Goal: Task Accomplishment & Management: Manage account settings

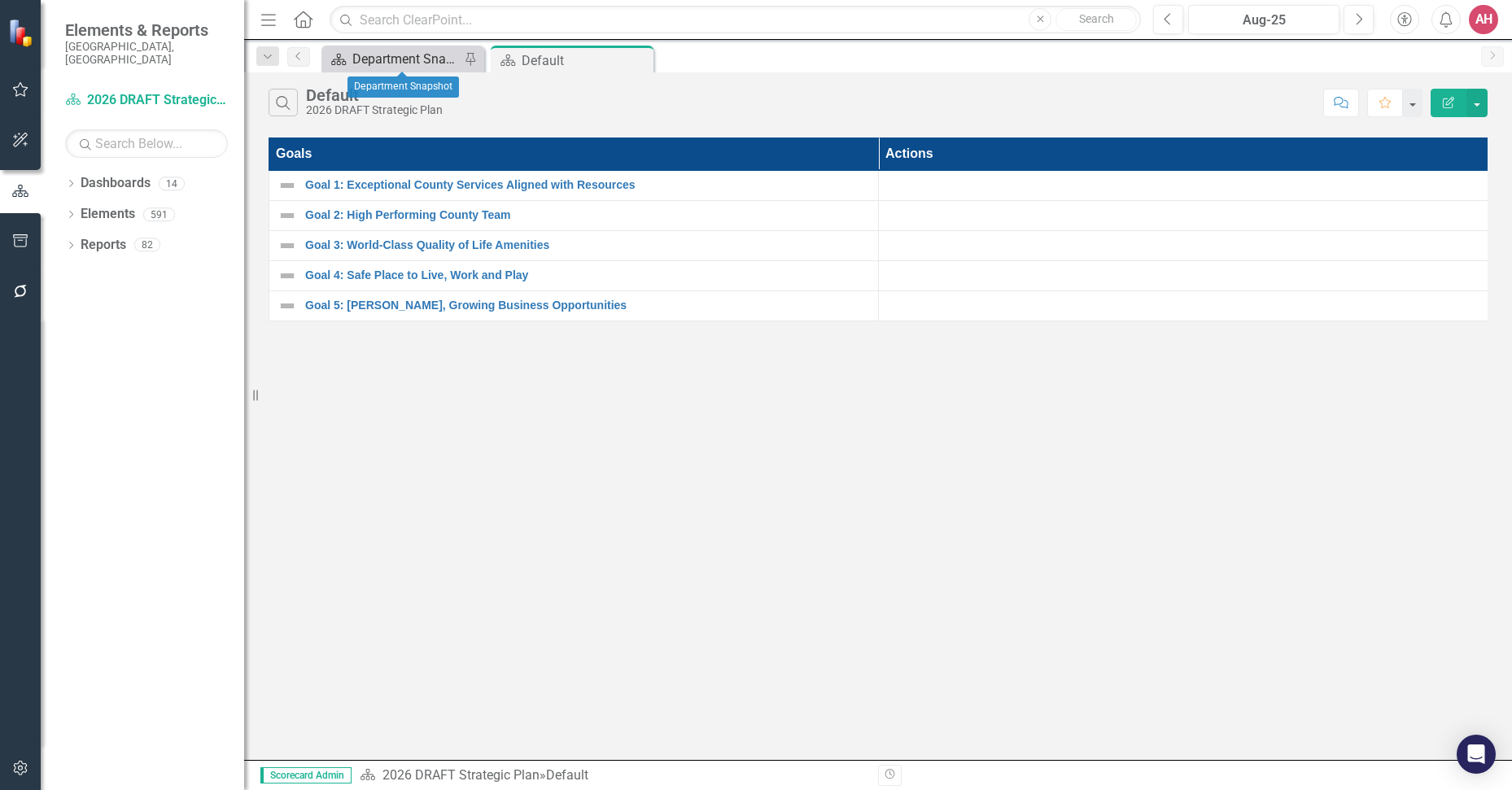
click at [425, 61] on div "Department Snapshot" at bounding box center [406, 59] width 107 height 21
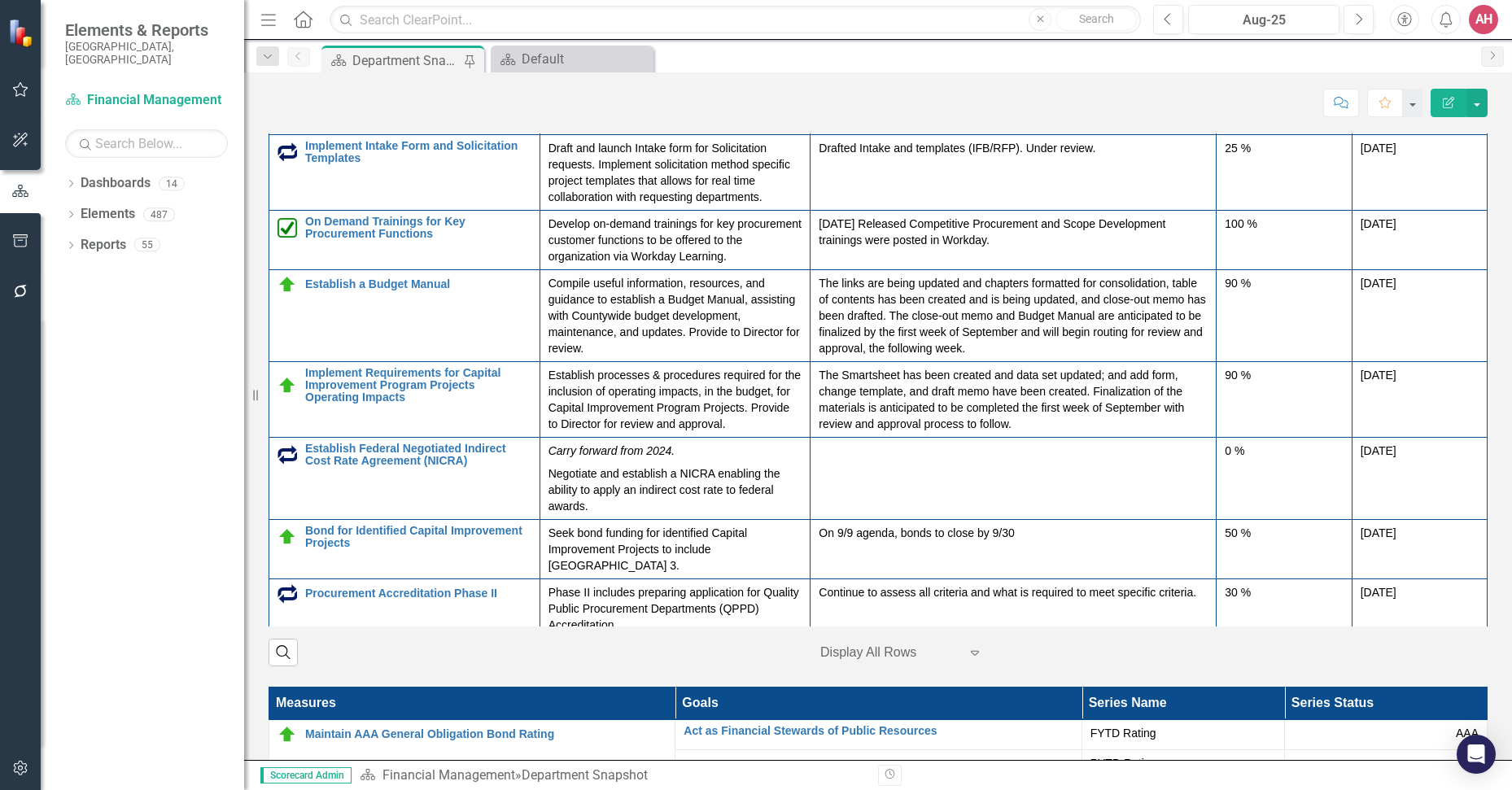
scroll to position [353, 0]
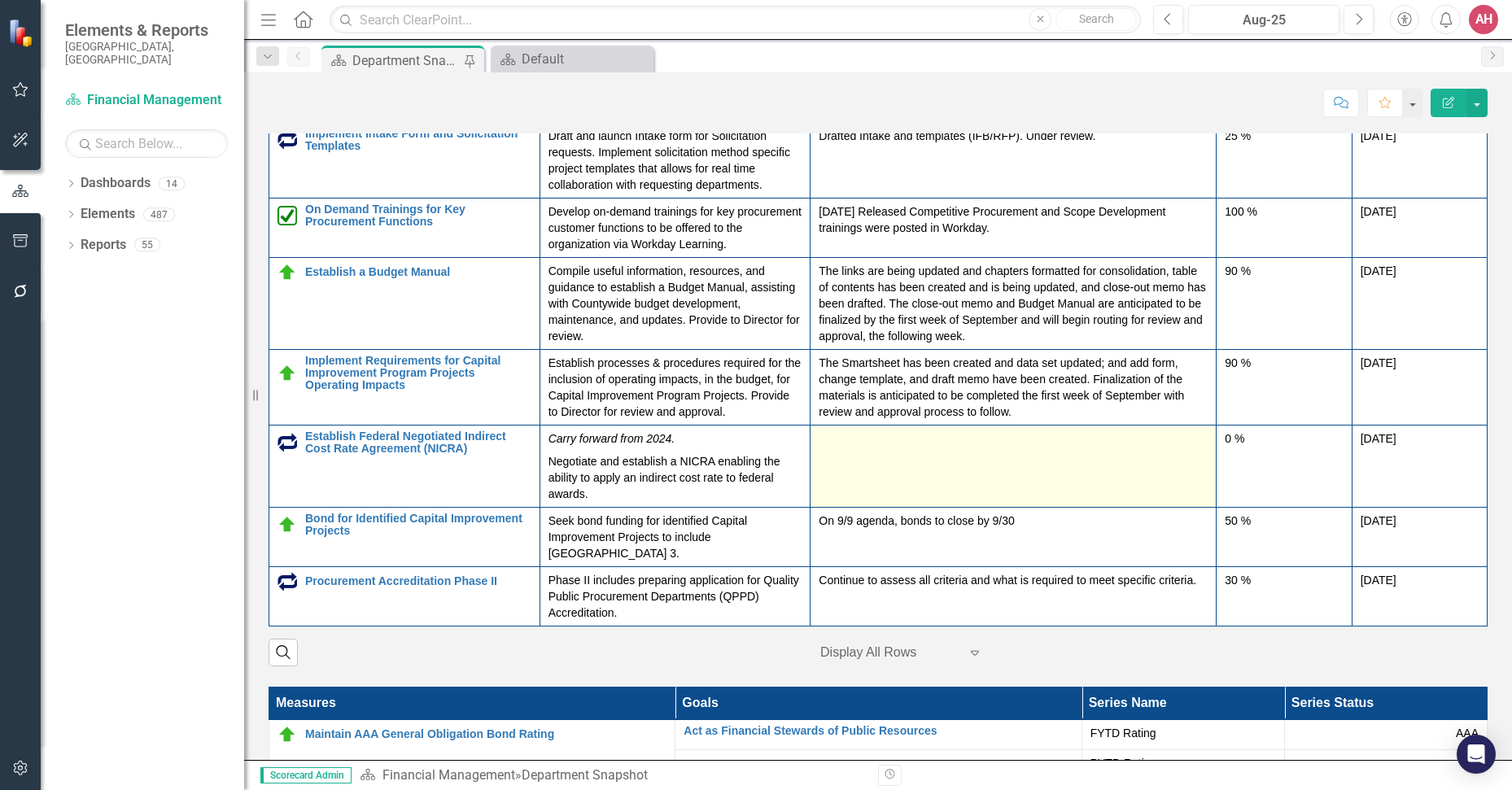
click at [975, 476] on td at bounding box center [1013, 466] width 406 height 82
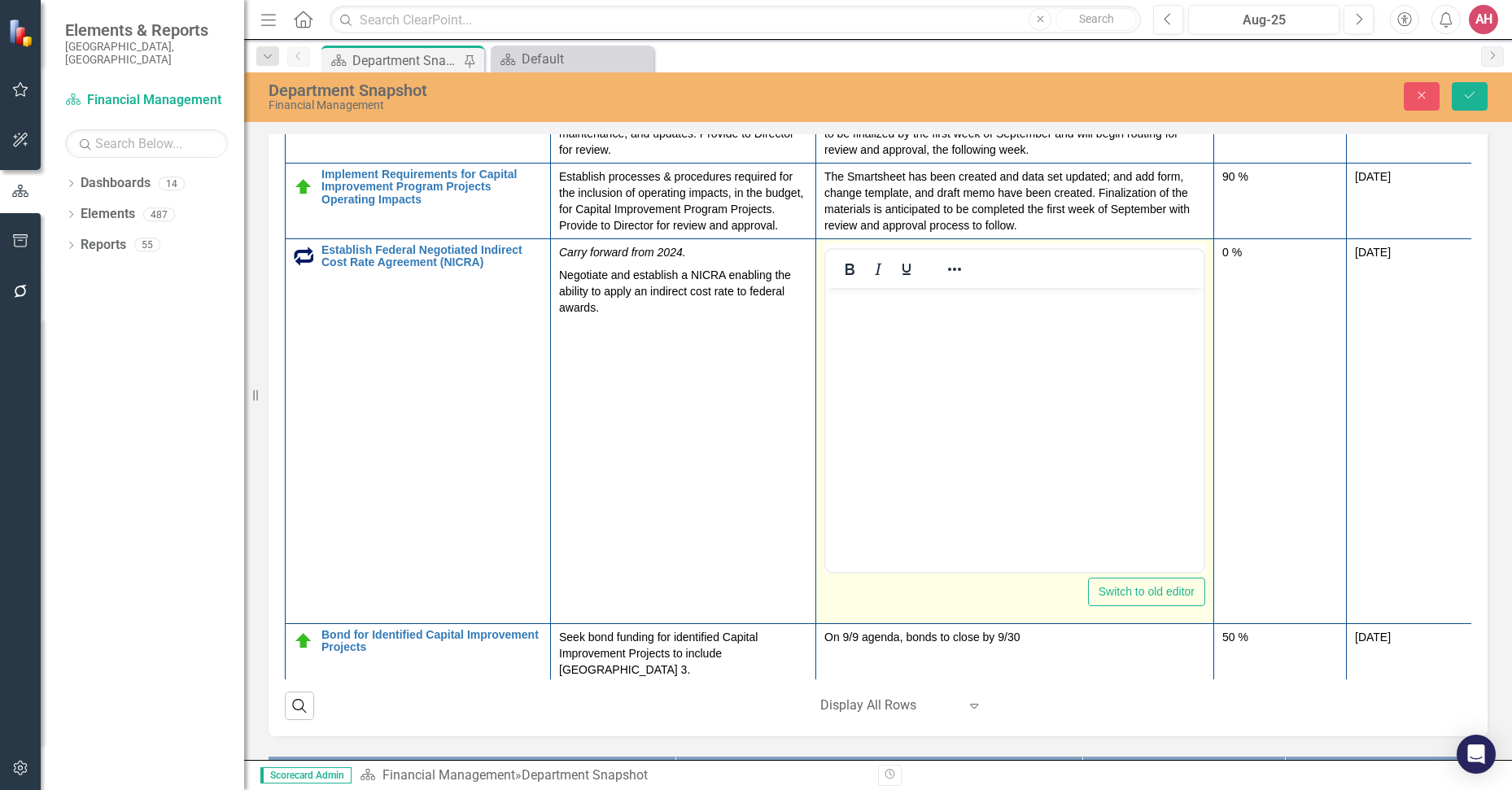
scroll to position [597, 0]
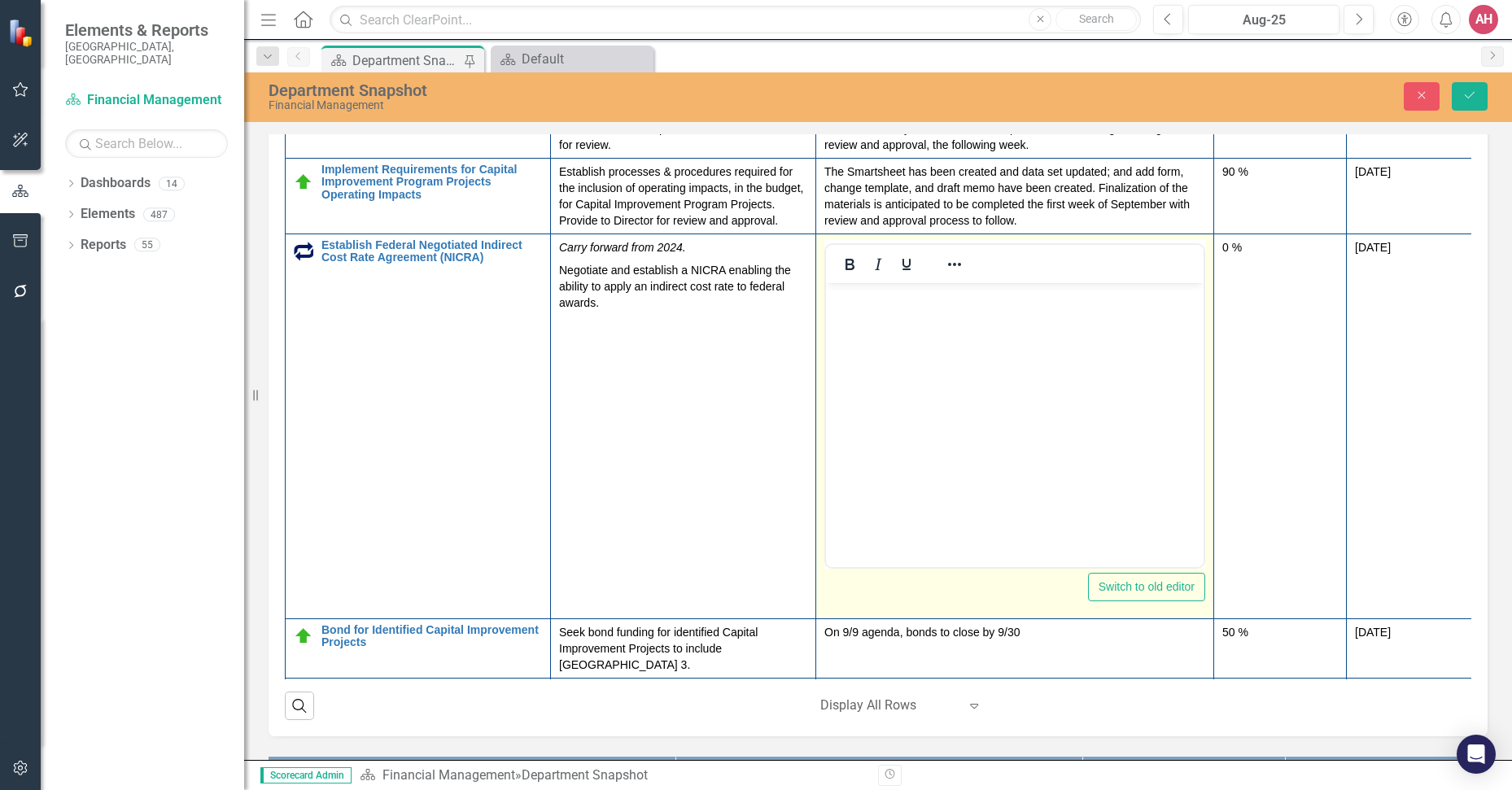
click at [979, 382] on body "Rich Text Area. Press ALT-0 for help." at bounding box center [1014, 405] width 378 height 244
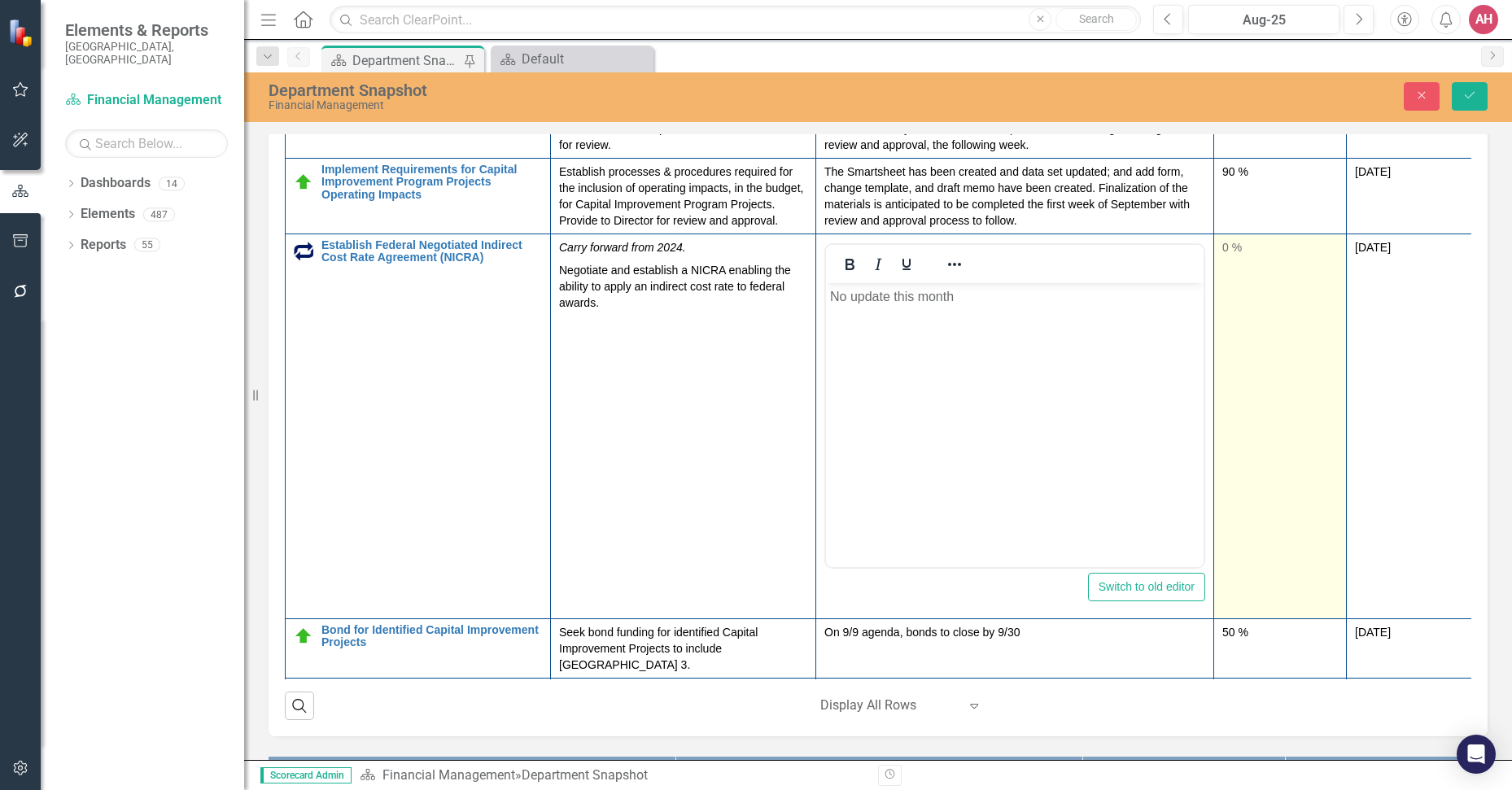
click at [1252, 251] on div "0 %" at bounding box center [1280, 248] width 115 height 16
click at [1235, 253] on div "0 %" at bounding box center [1280, 248] width 115 height 16
click at [1234, 253] on div "0 %" at bounding box center [1280, 248] width 115 height 16
drag, startPoint x: 1252, startPoint y: 251, endPoint x: 1233, endPoint y: 251, distance: 19.0
click at [1233, 251] on input "0" at bounding box center [1280, 255] width 115 height 30
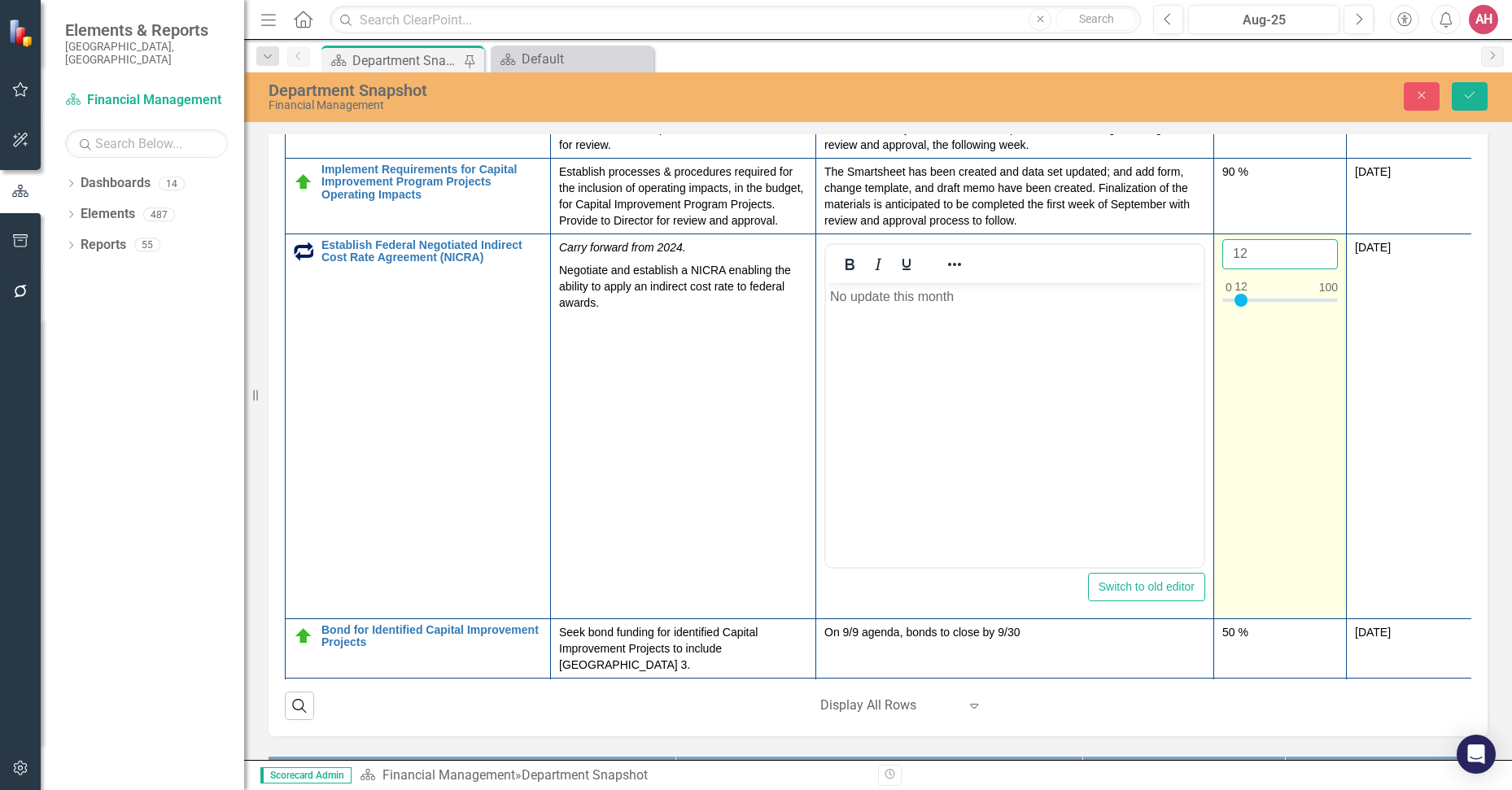
type input "12"
click at [1452, 82] on button "Save" at bounding box center [1470, 97] width 36 height 29
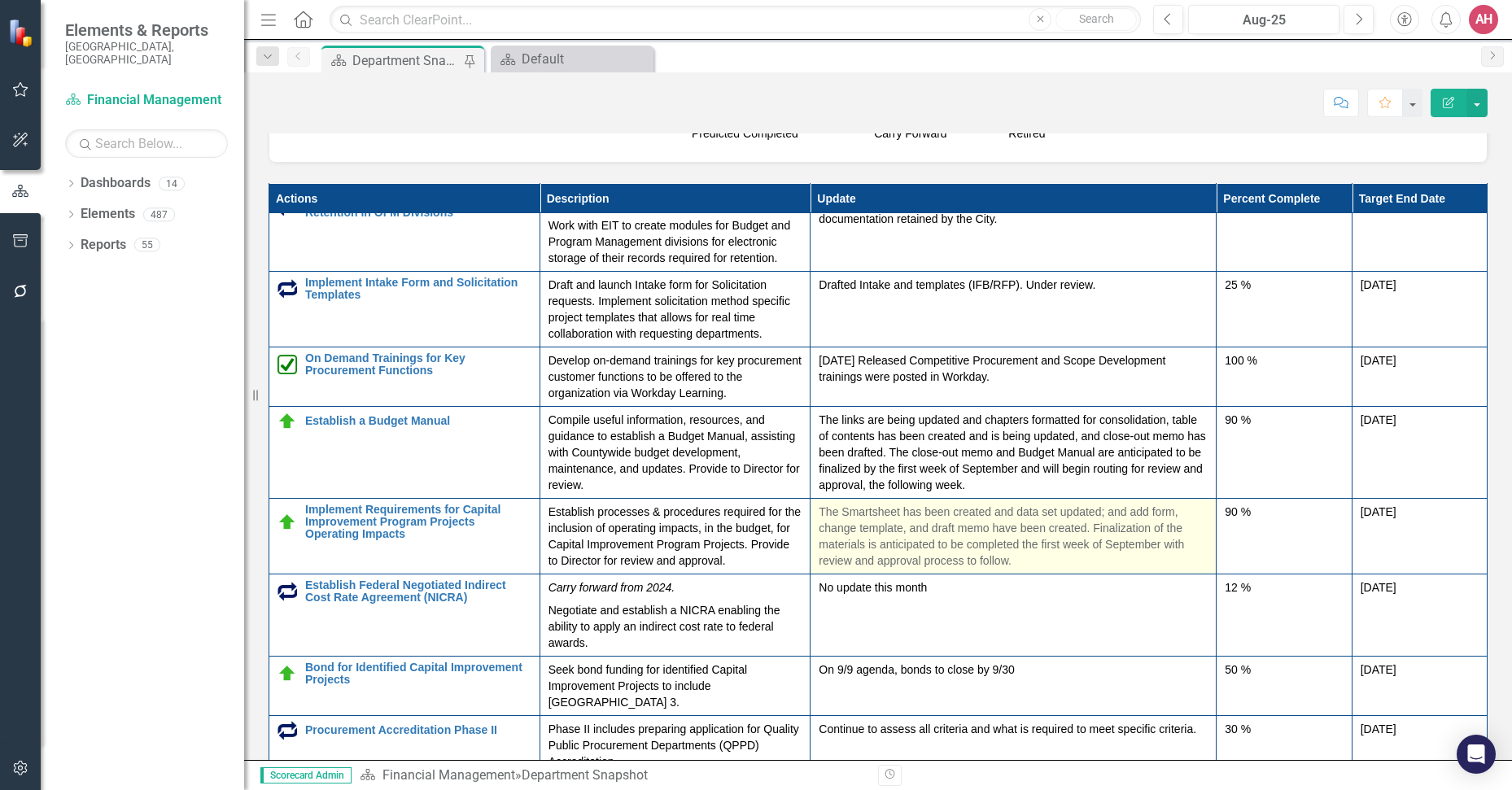
scroll to position [2279, 0]
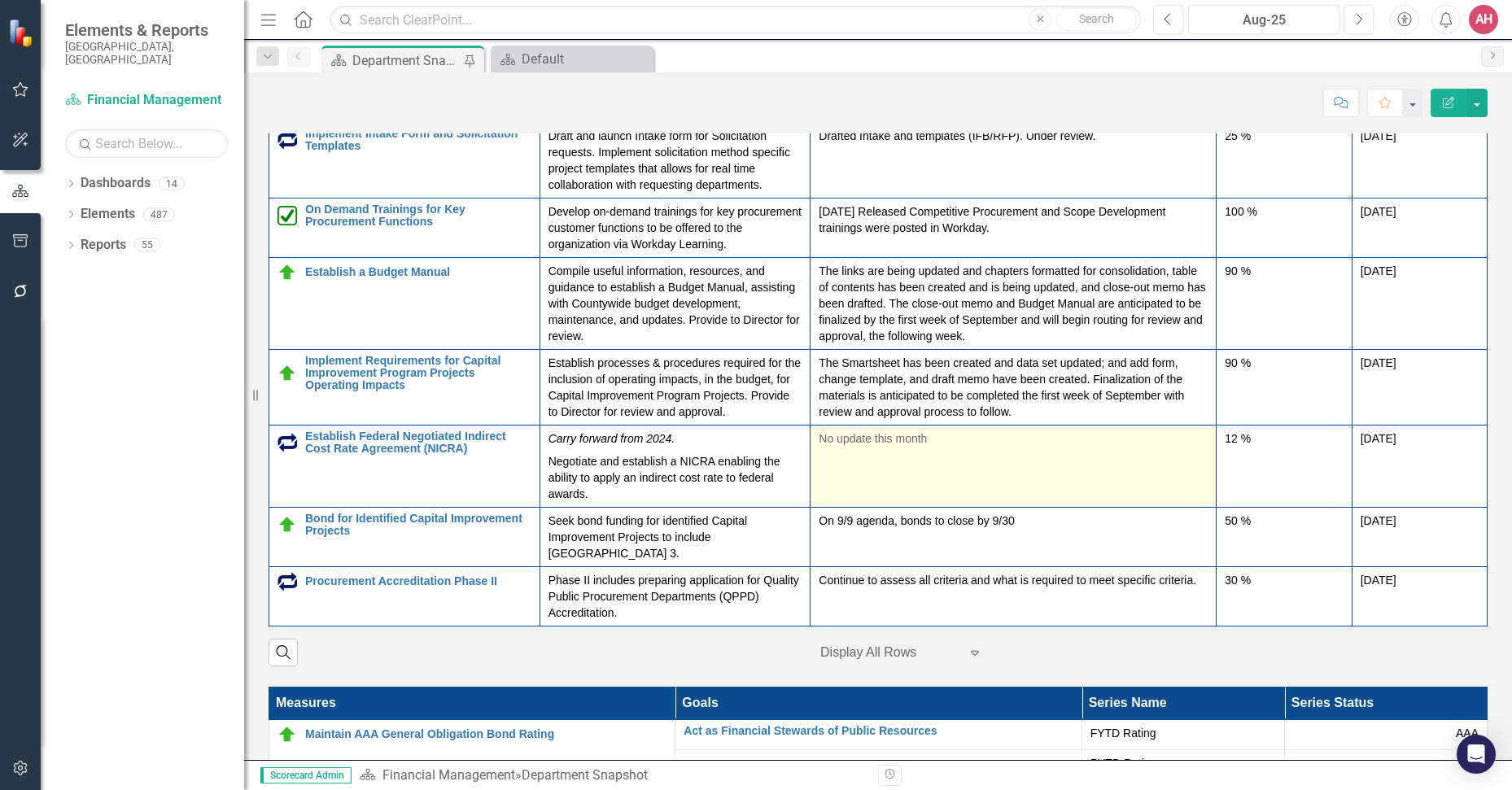
click at [1121, 451] on td "No update this month" at bounding box center [1013, 466] width 406 height 82
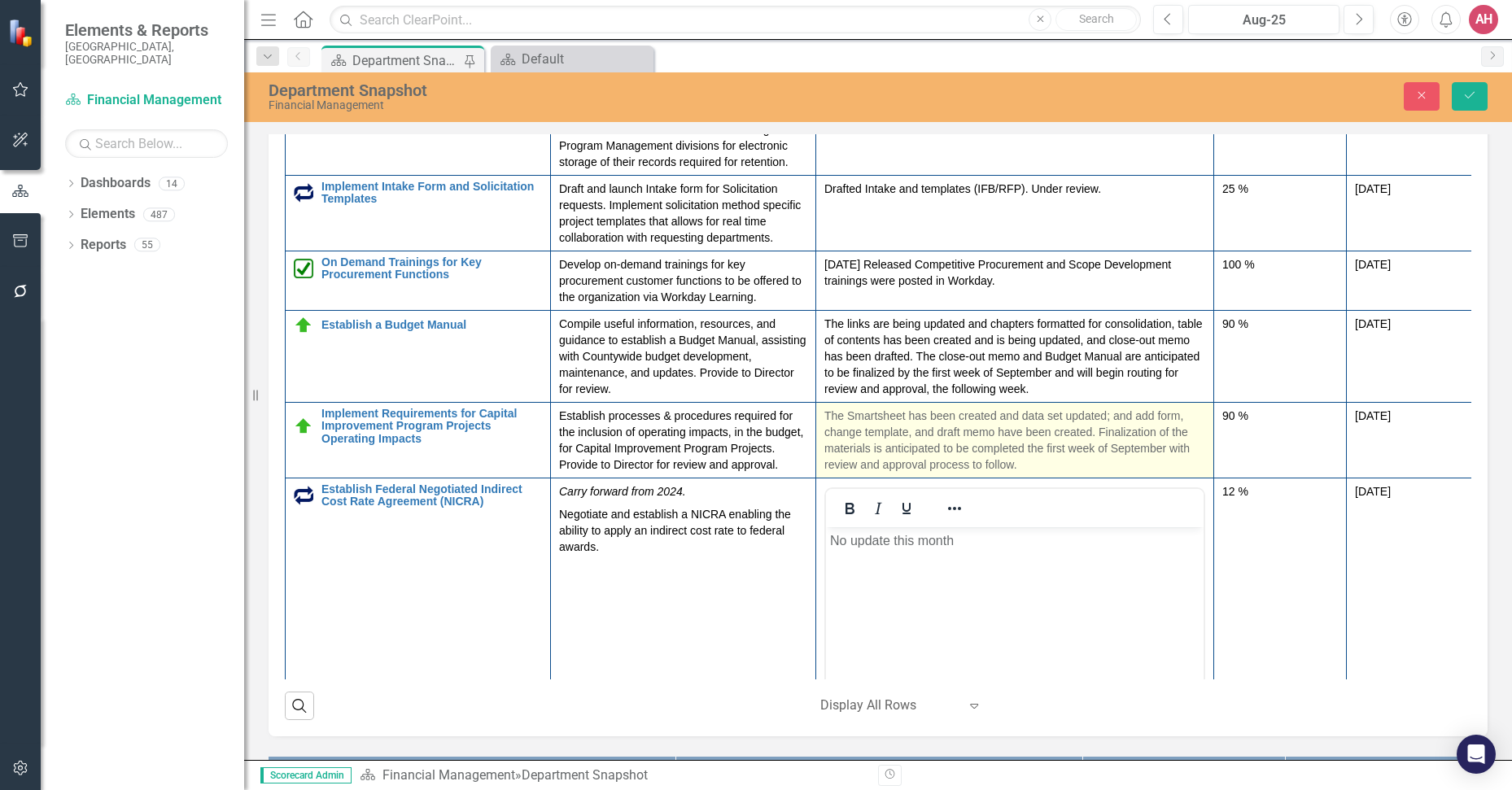
scroll to position [0, 0]
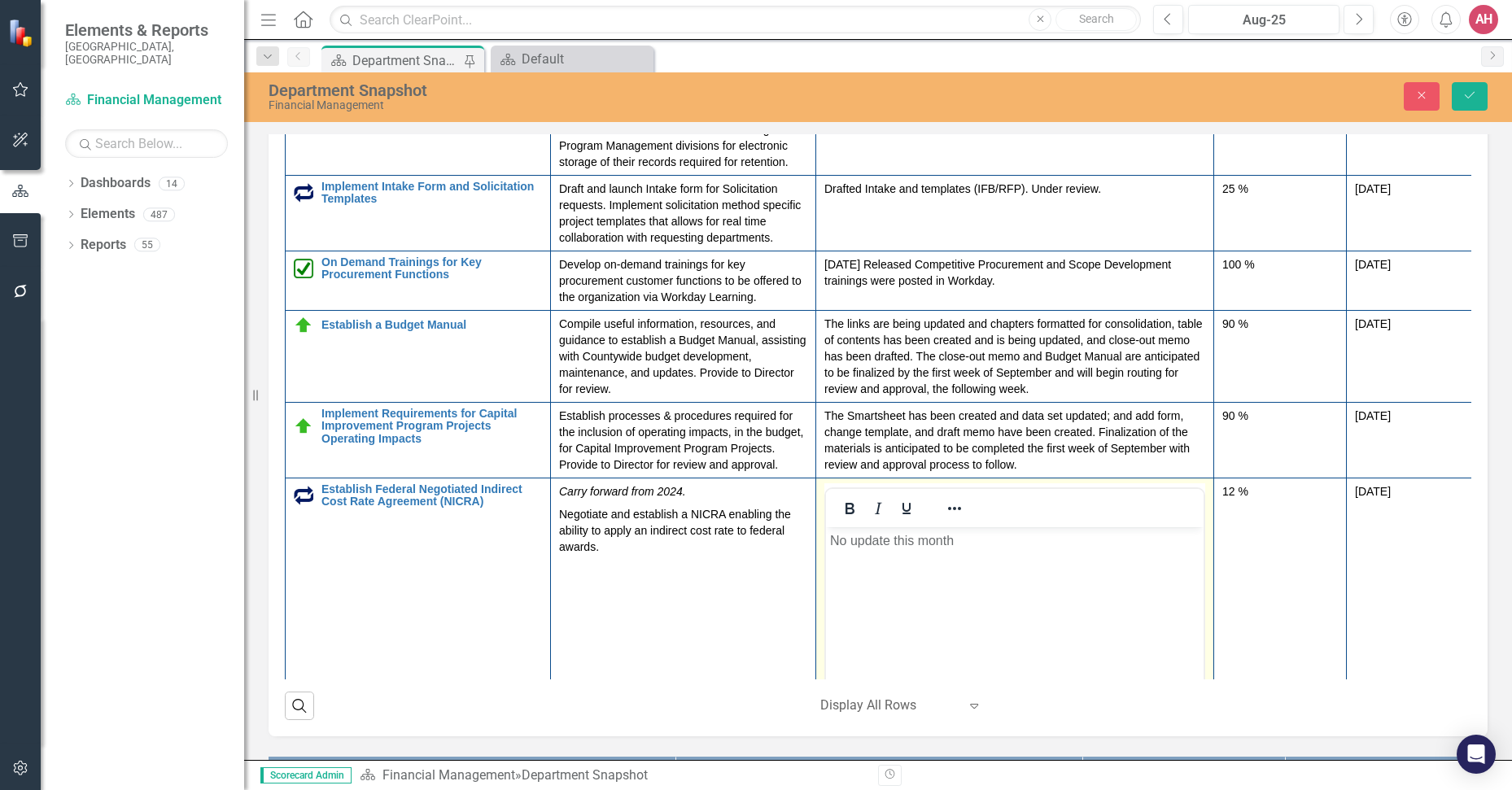
click at [1018, 609] on body "No update this month" at bounding box center [1014, 649] width 378 height 244
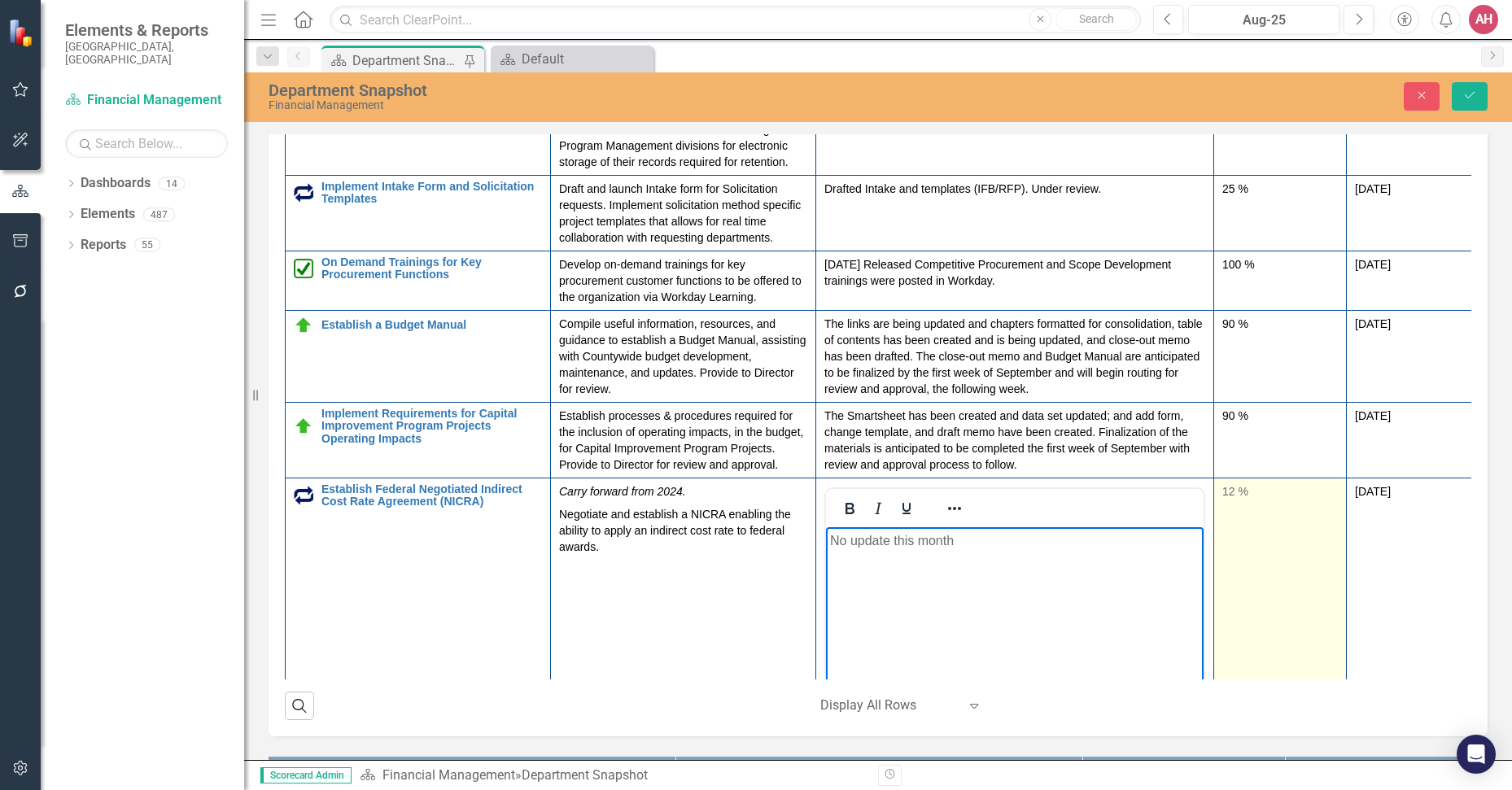
click at [1273, 571] on td "12 %" at bounding box center [1281, 670] width 132 height 385
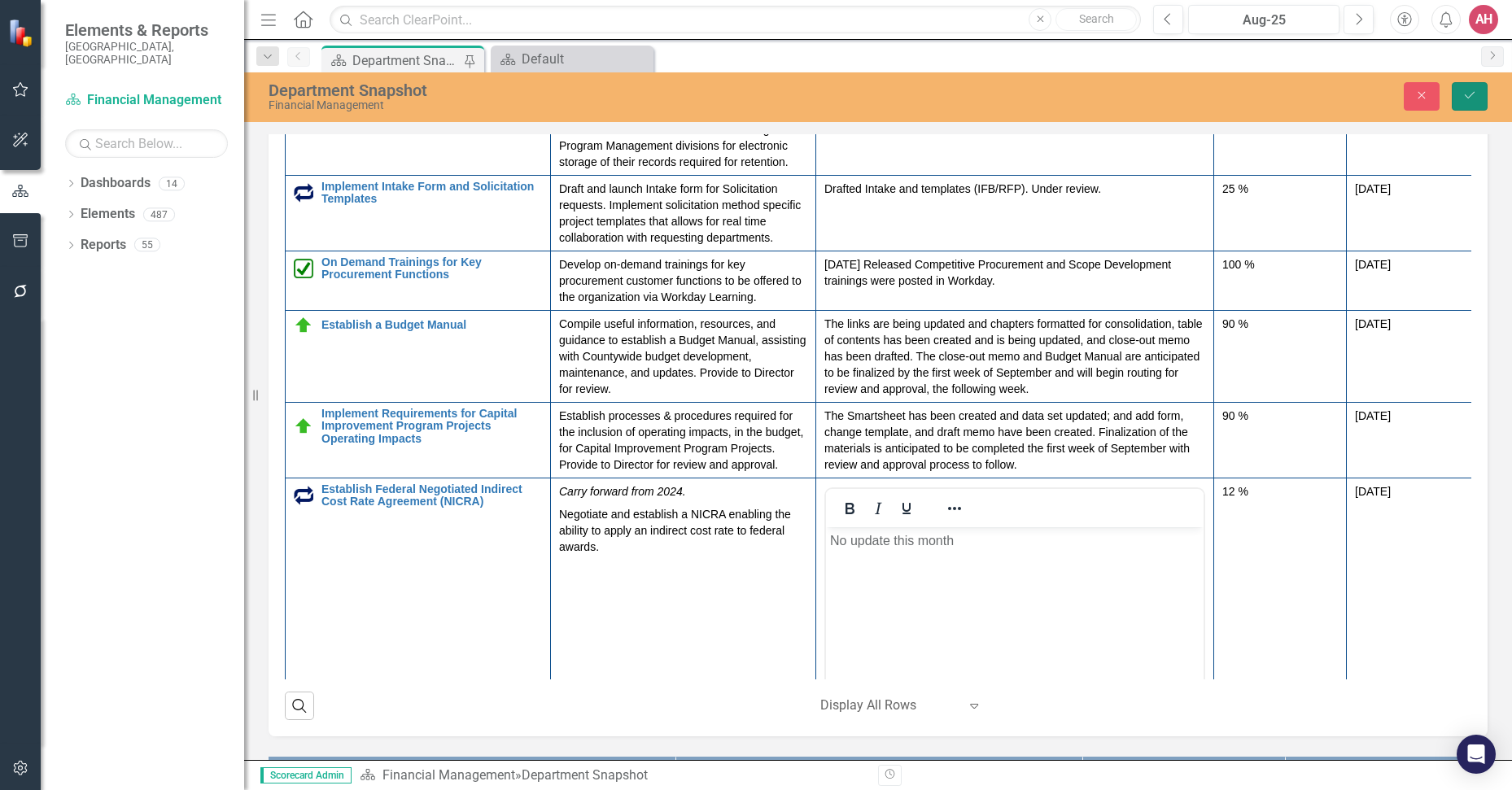
click at [1469, 97] on icon "submit" at bounding box center [1469, 95] width 10 height 6
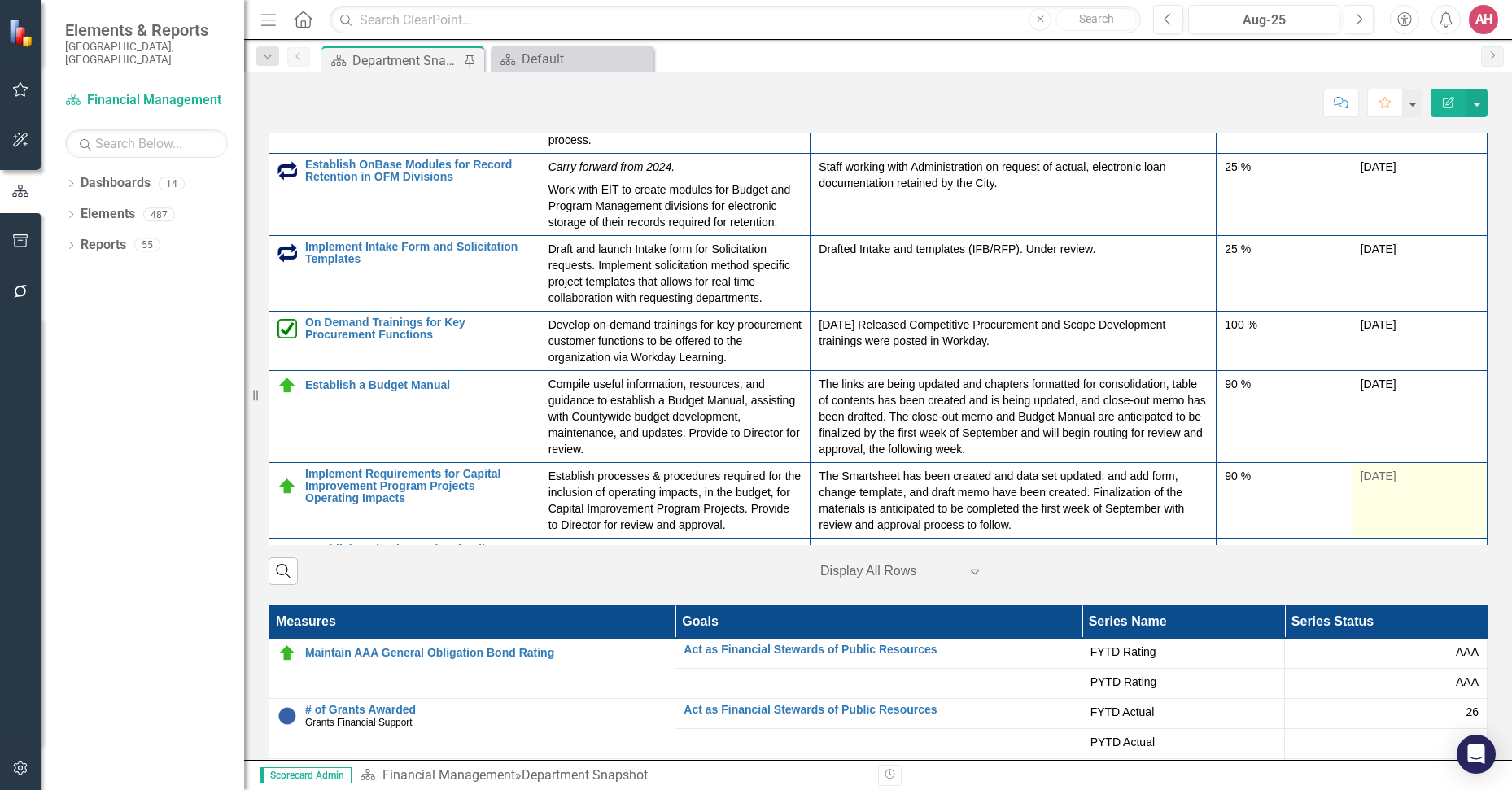
scroll to position [353, 0]
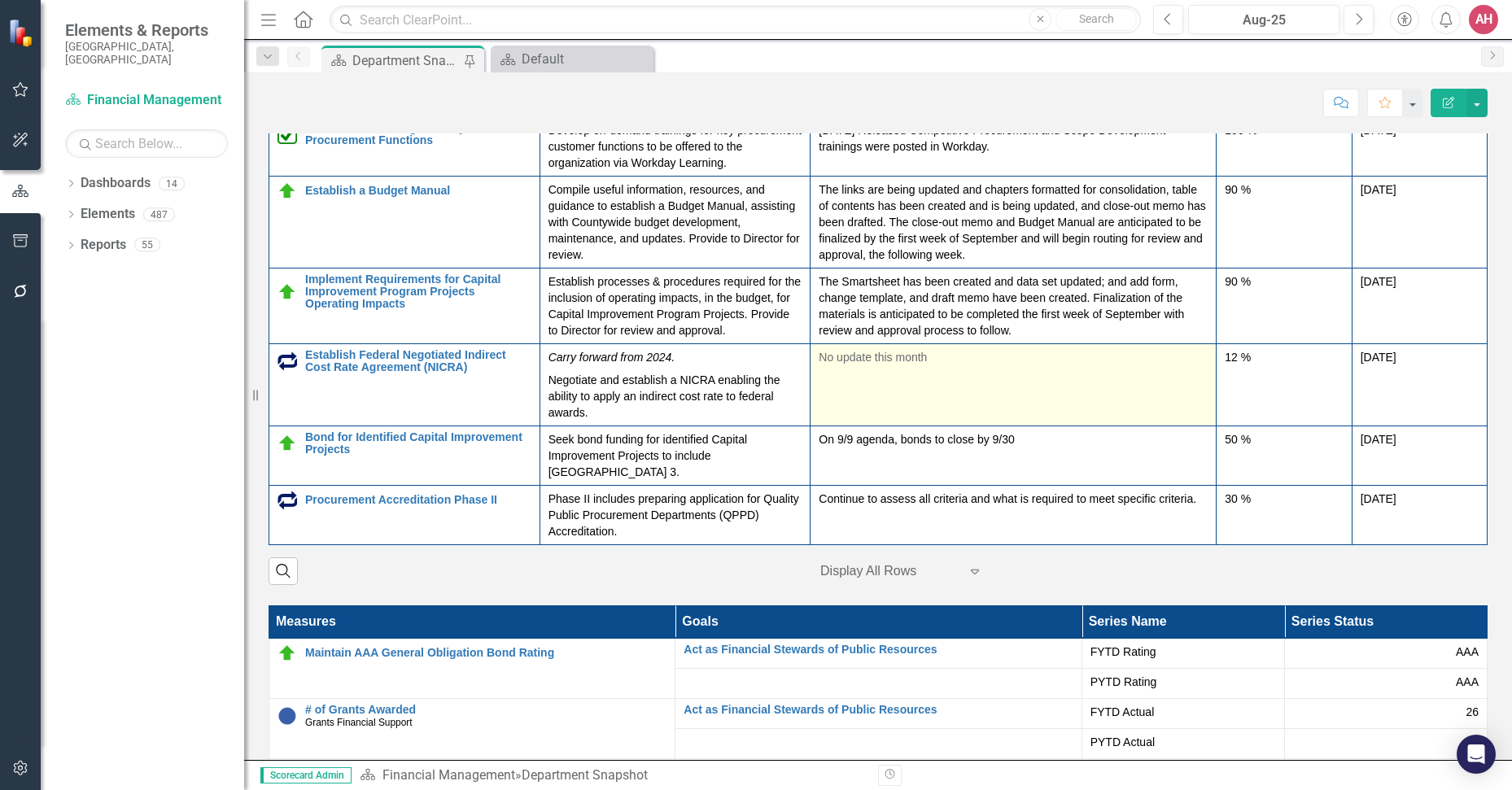
click at [1029, 382] on td "No update this month" at bounding box center [1013, 384] width 406 height 82
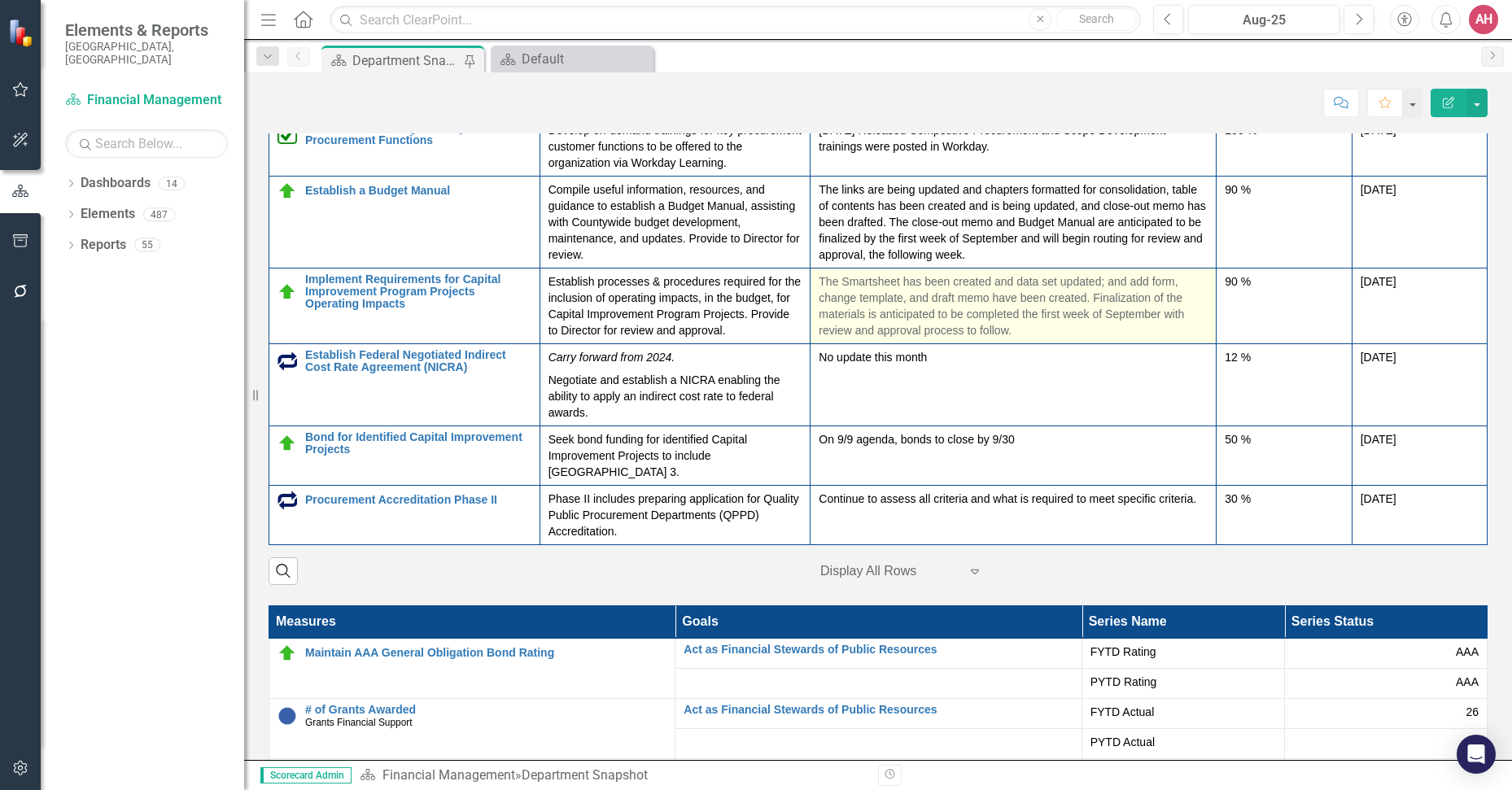
click at [1032, 381] on td "No update this month" at bounding box center [1013, 384] width 406 height 82
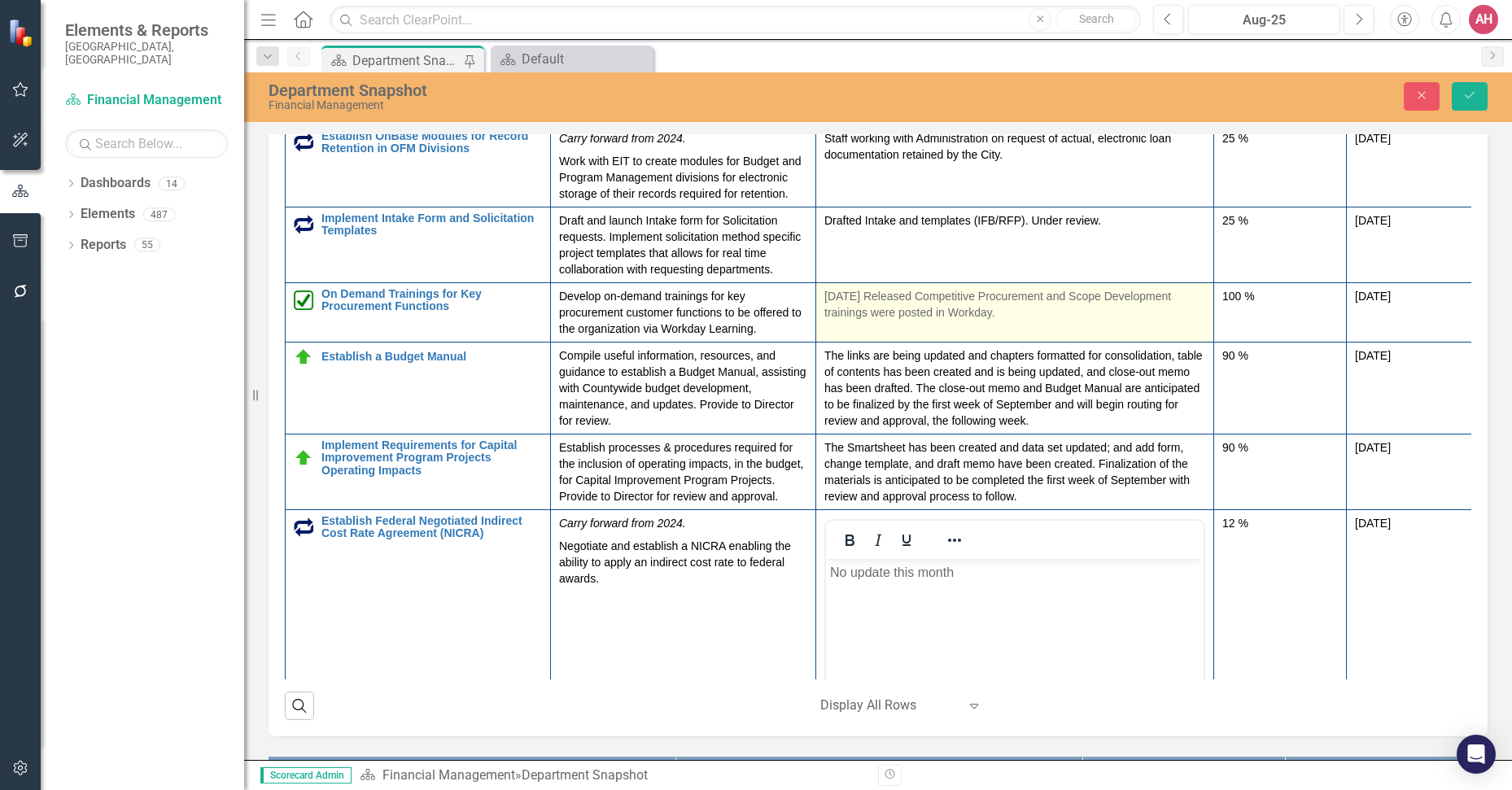
scroll to position [488, 0]
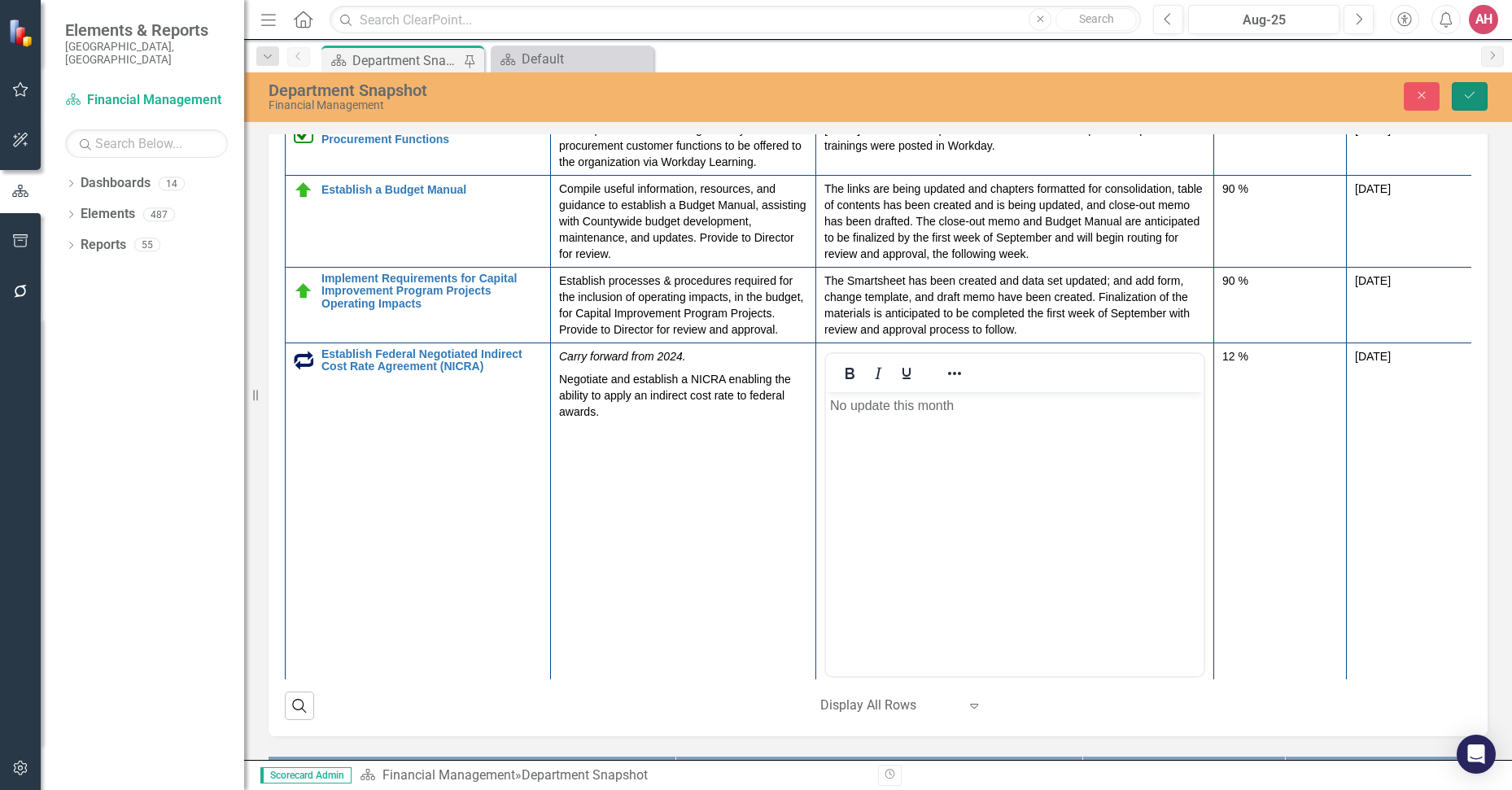
click at [1467, 92] on icon "Save" at bounding box center [1469, 95] width 14 height 12
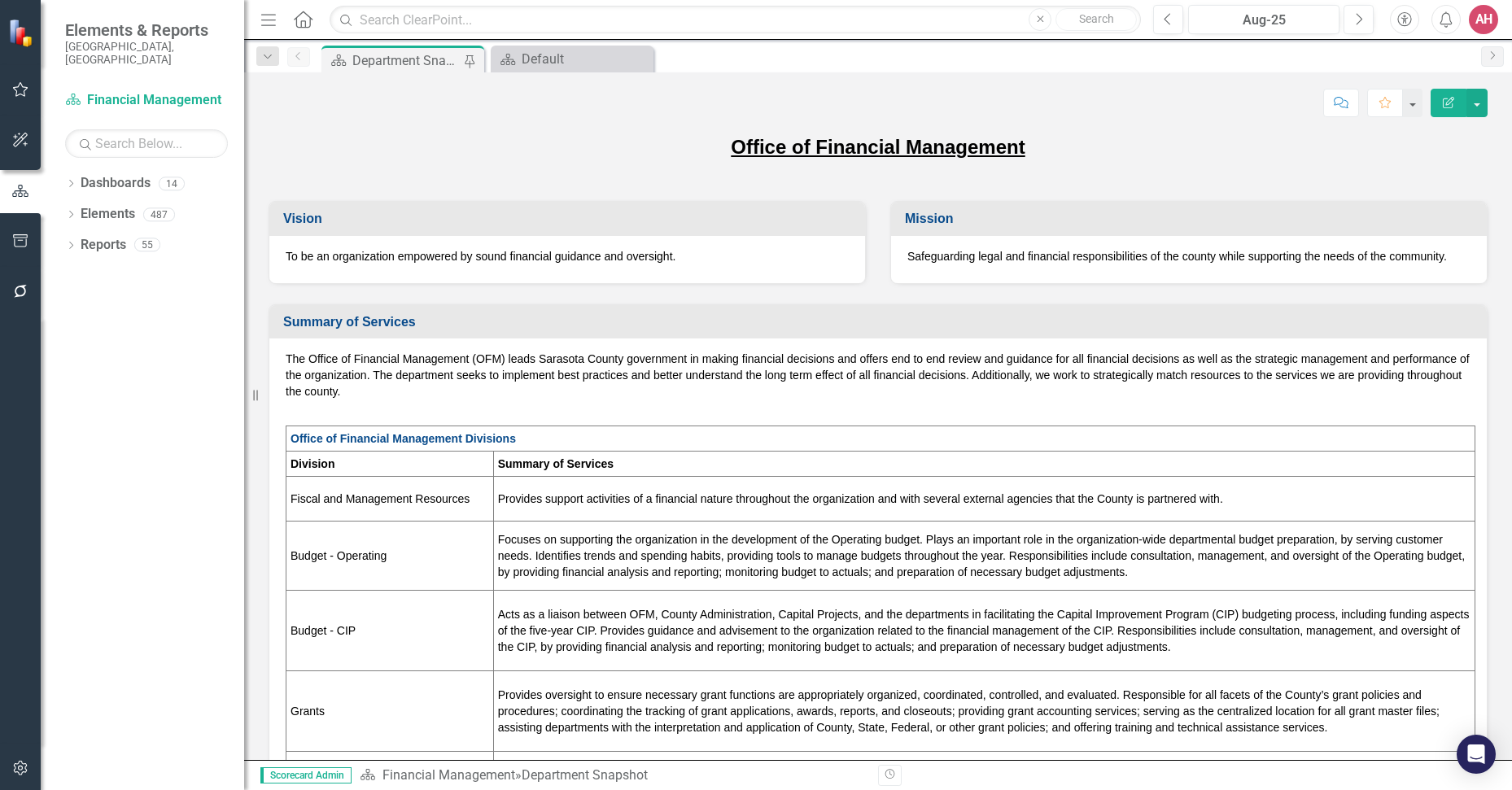
click at [1489, 19] on div "AH" at bounding box center [1483, 19] width 29 height 29
click at [1432, 200] on link "Logout Log Out" at bounding box center [1433, 206] width 129 height 30
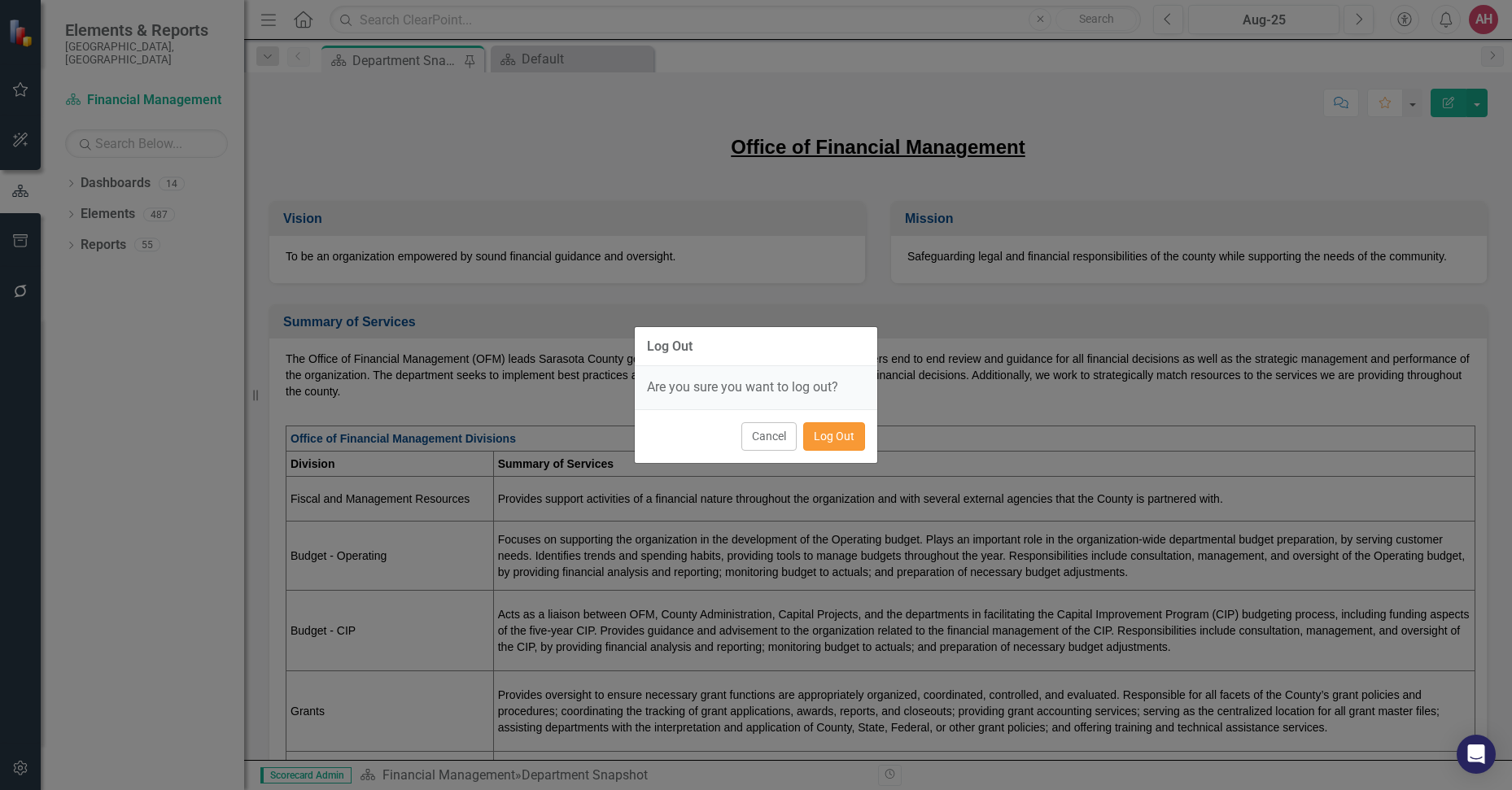
click at [827, 431] on button "Log Out" at bounding box center [834, 437] width 62 height 29
